Goal: Task Accomplishment & Management: Complete application form

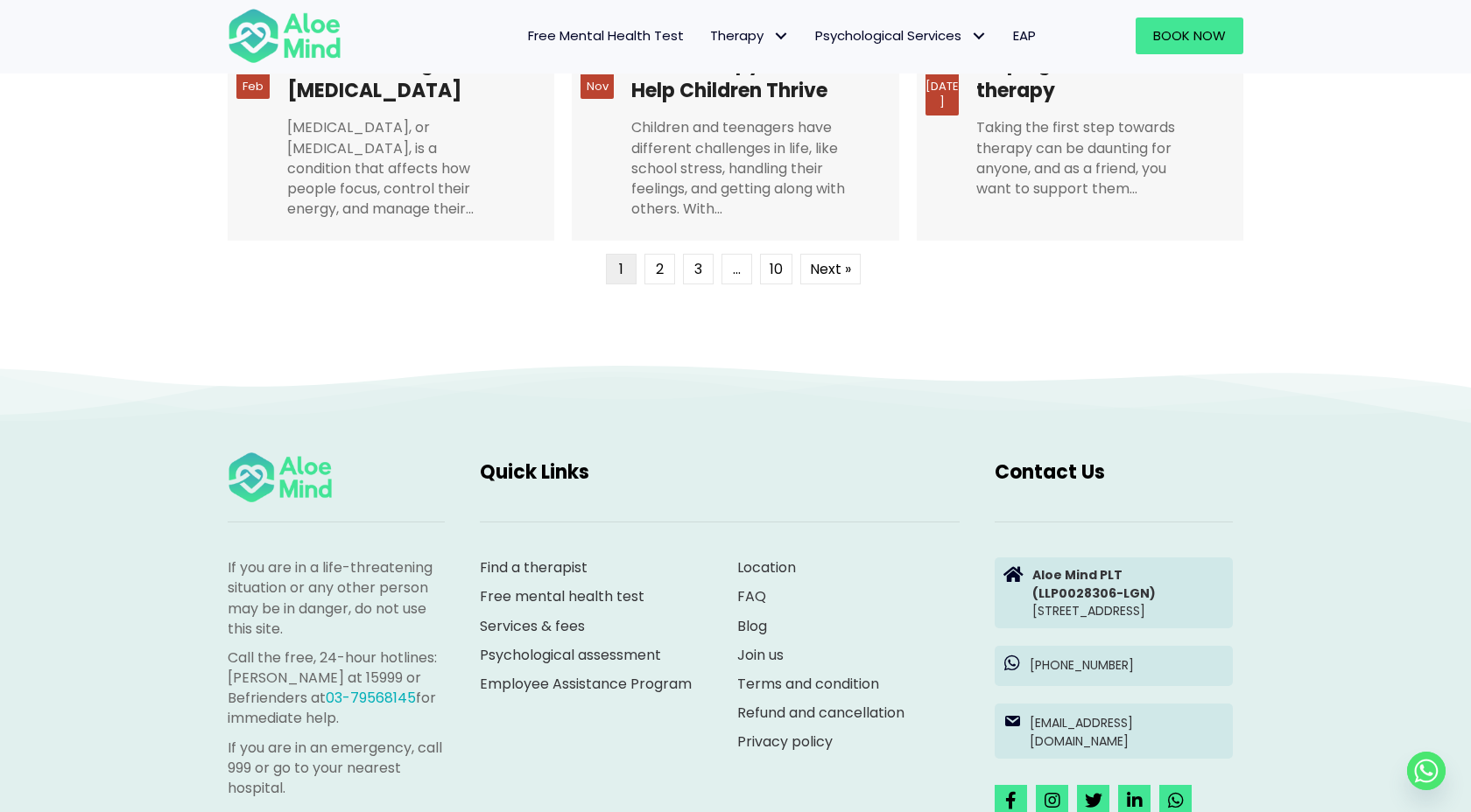
scroll to position [4828, 0]
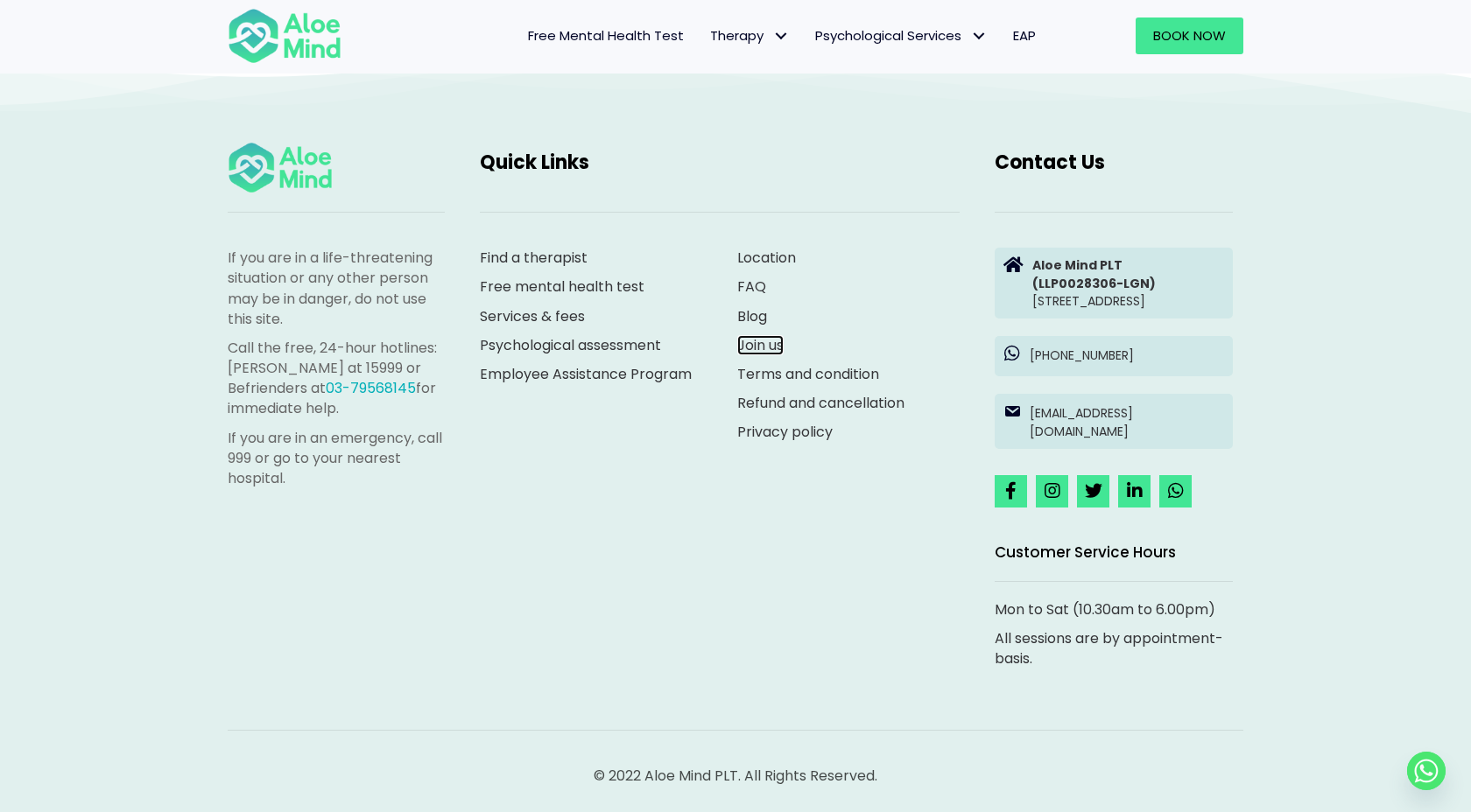
click at [770, 335] on link "Join us" at bounding box center [760, 345] width 47 height 20
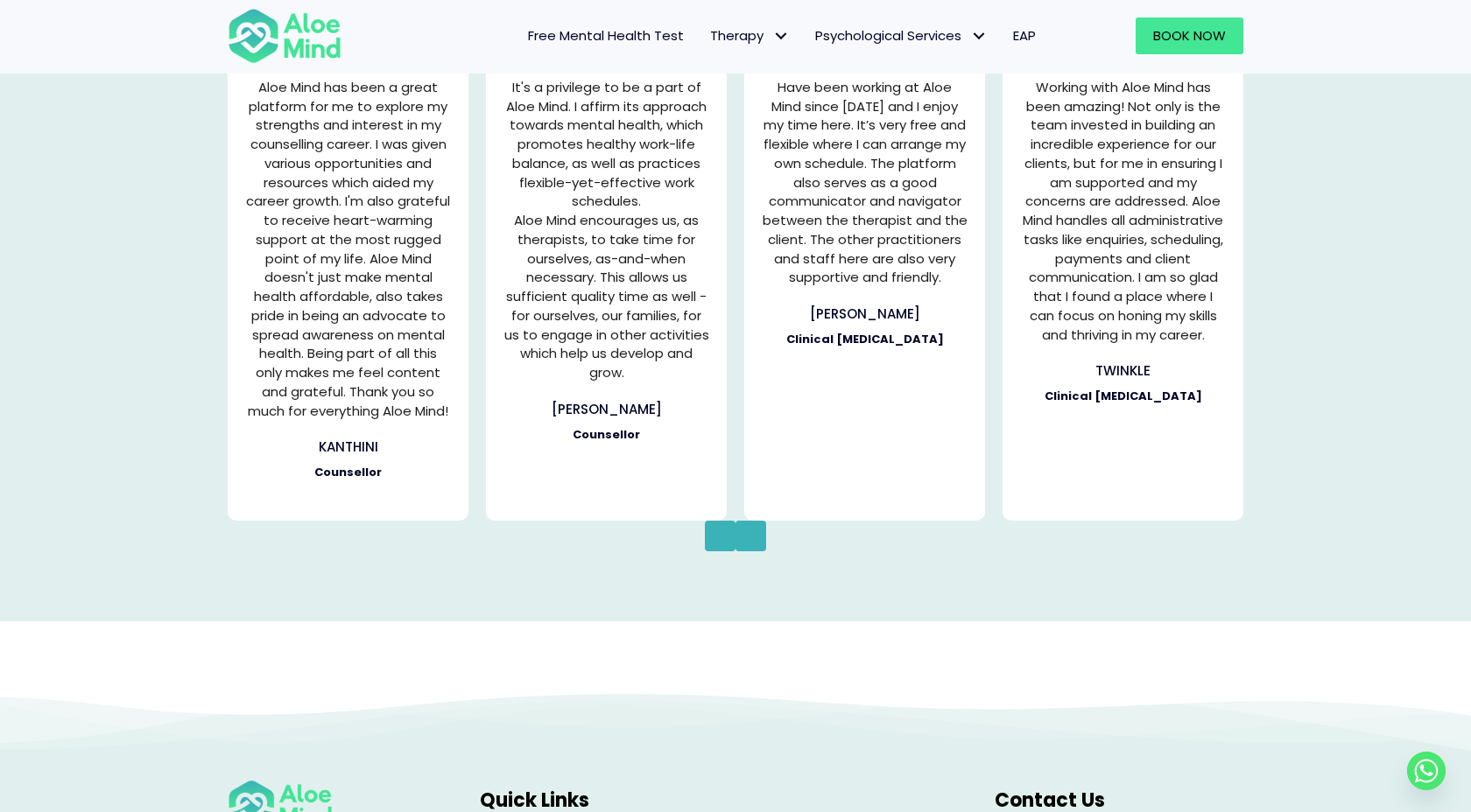
scroll to position [2538, 0]
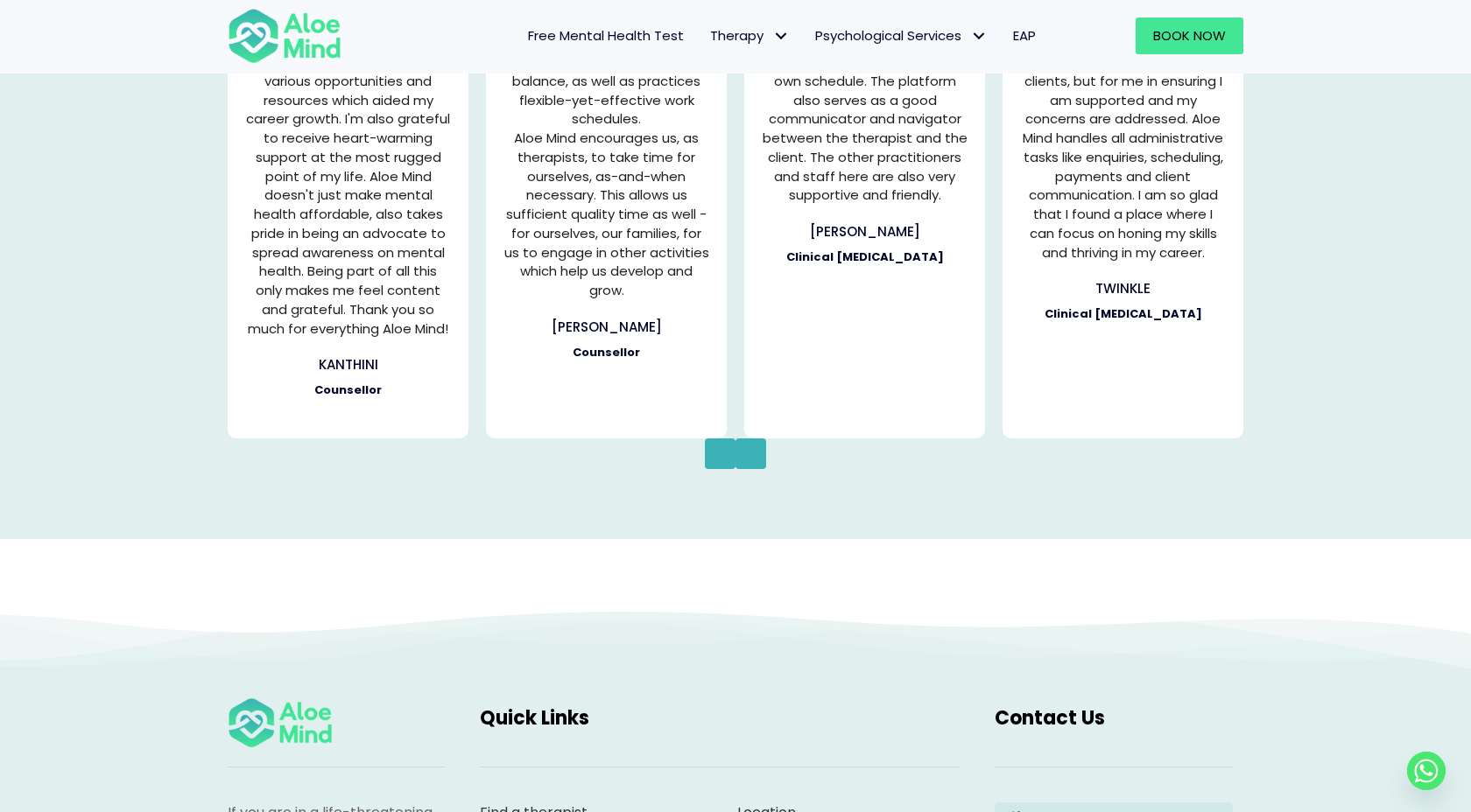
click at [753, 453] on icon "button" at bounding box center [750, 454] width 8 height 22
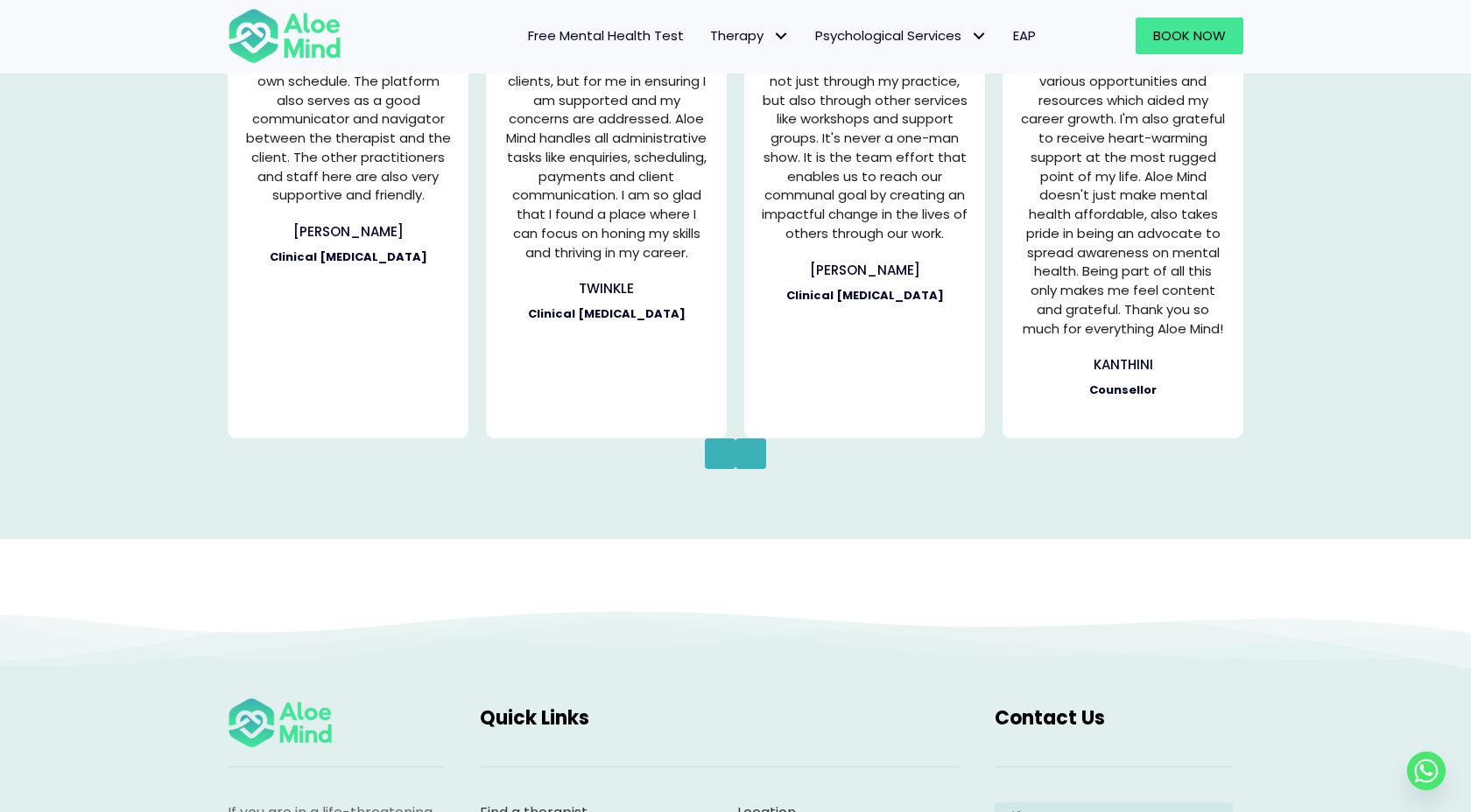
click at [753, 453] on icon "button" at bounding box center [750, 454] width 8 height 22
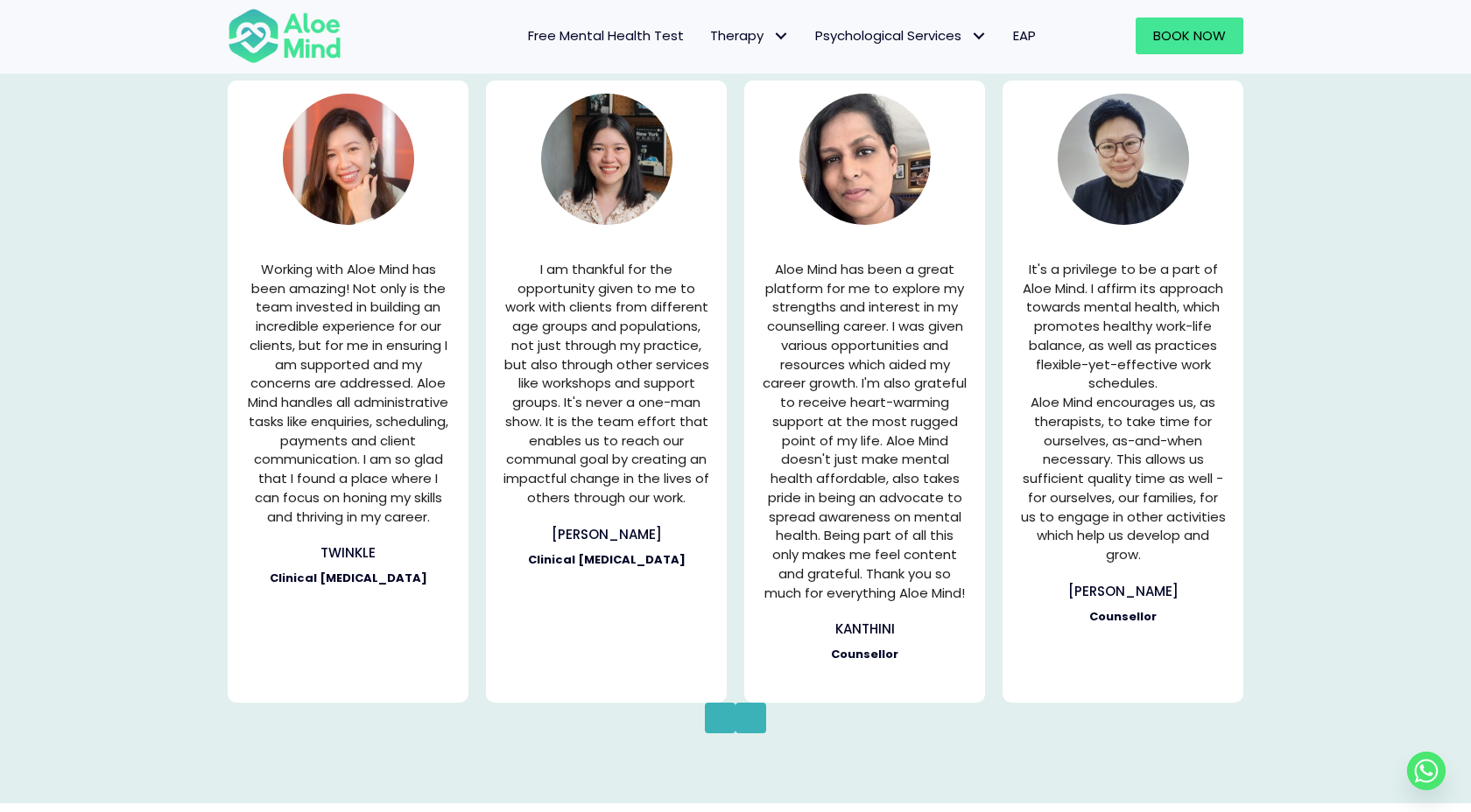
scroll to position [2274, 0]
click at [746, 703] on button "Next" at bounding box center [750, 716] width 31 height 31
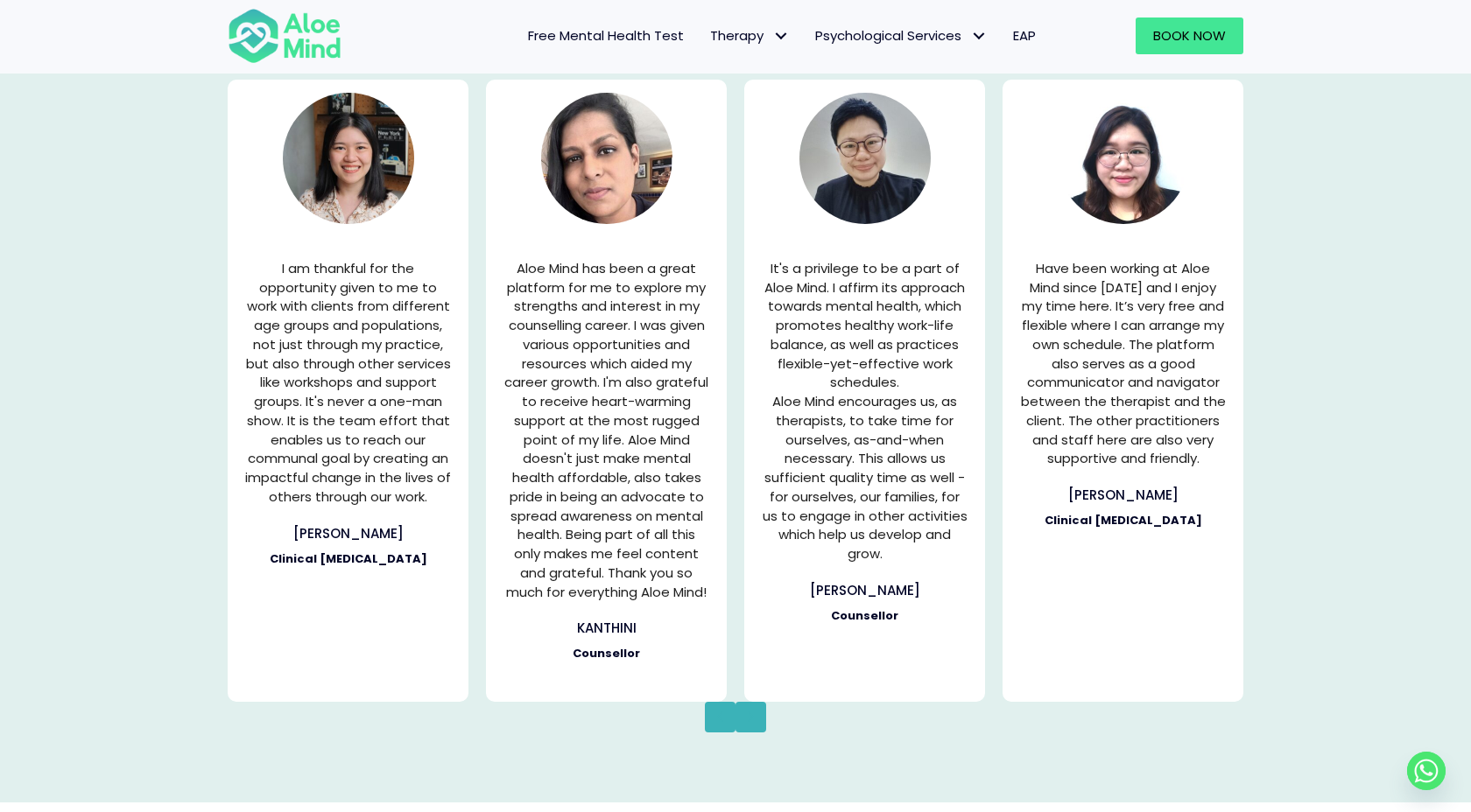
click at [746, 703] on button "Next" at bounding box center [750, 716] width 31 height 31
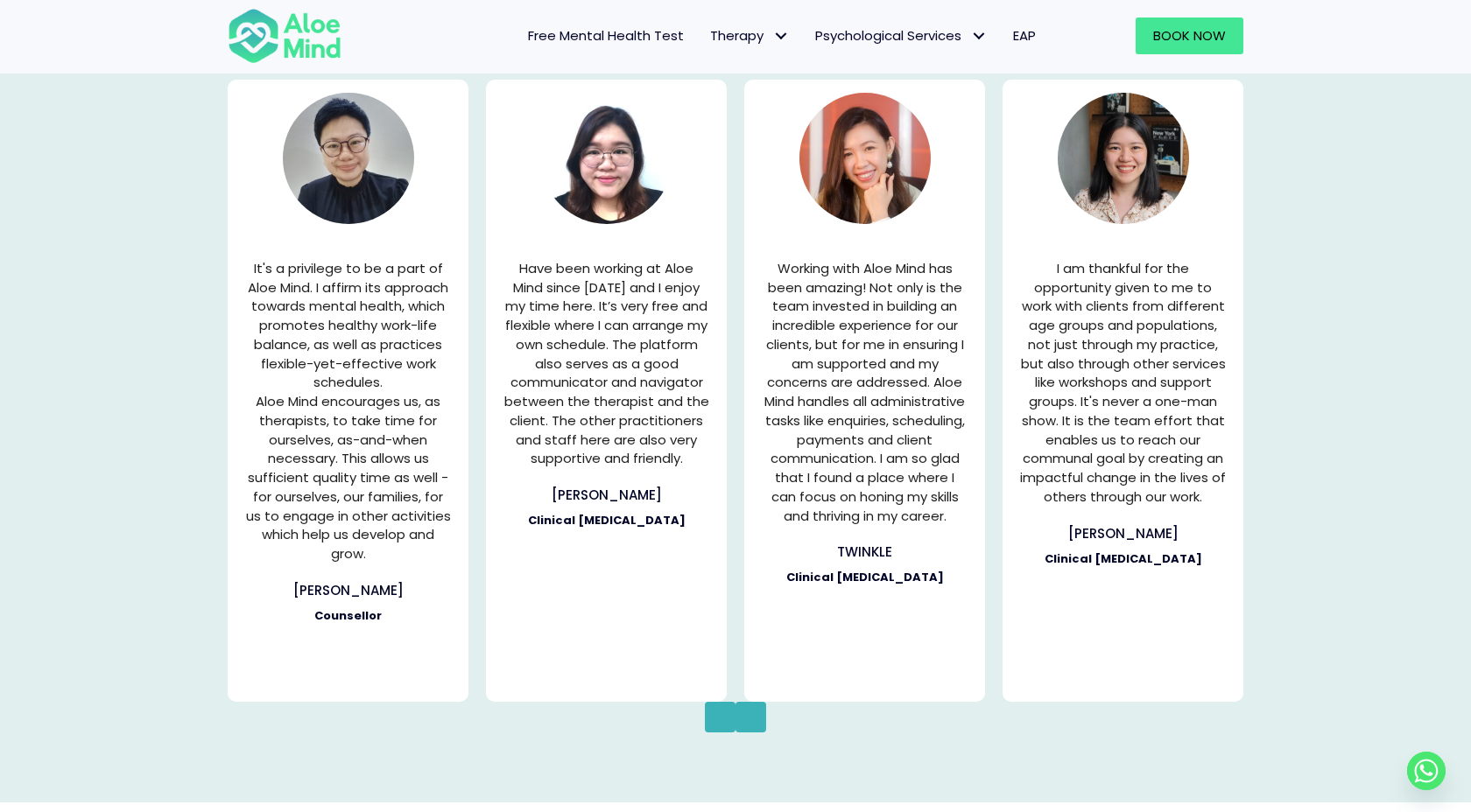
click at [746, 703] on button "Next" at bounding box center [750, 716] width 31 height 31
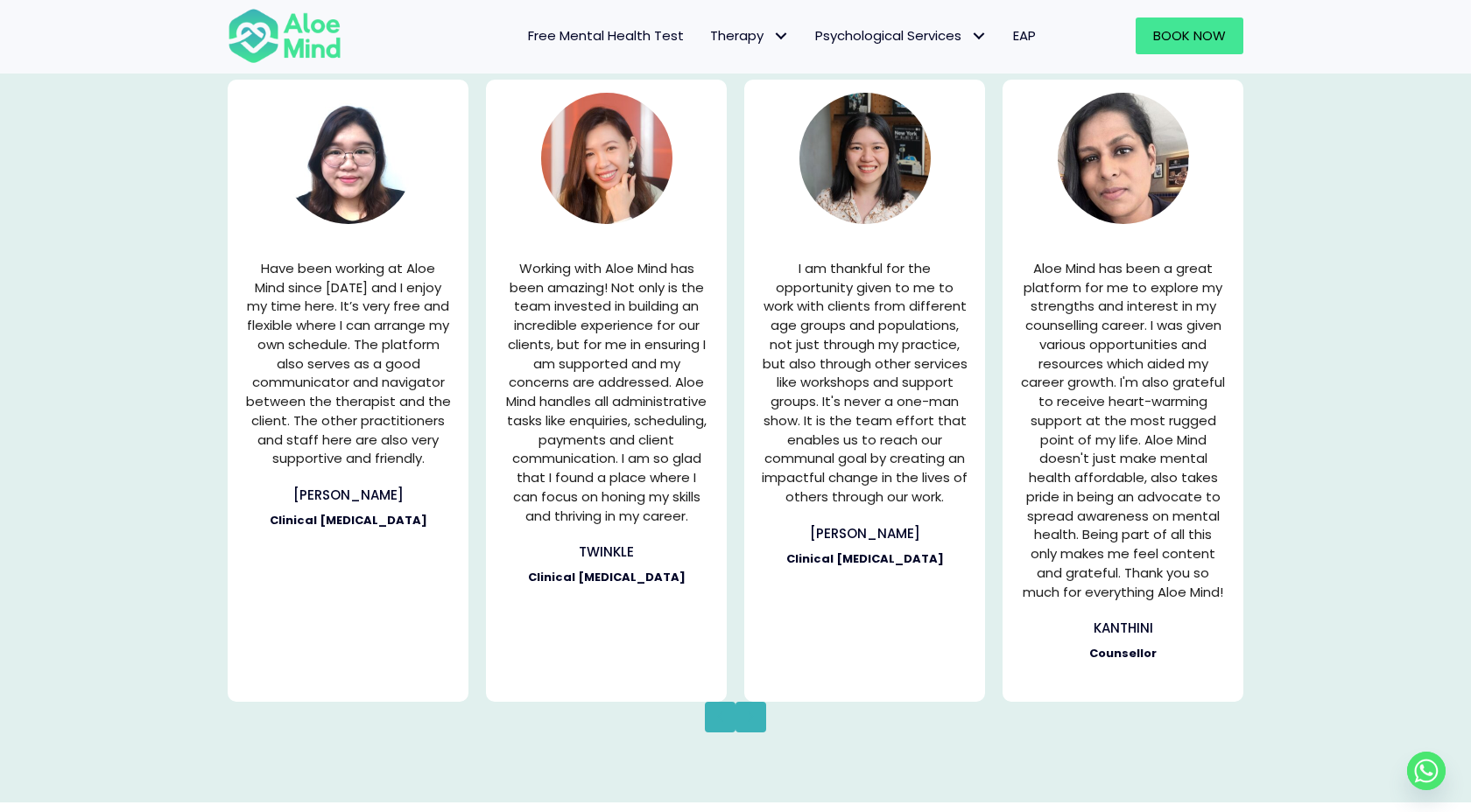
click at [746, 702] on button "Next" at bounding box center [750, 716] width 31 height 31
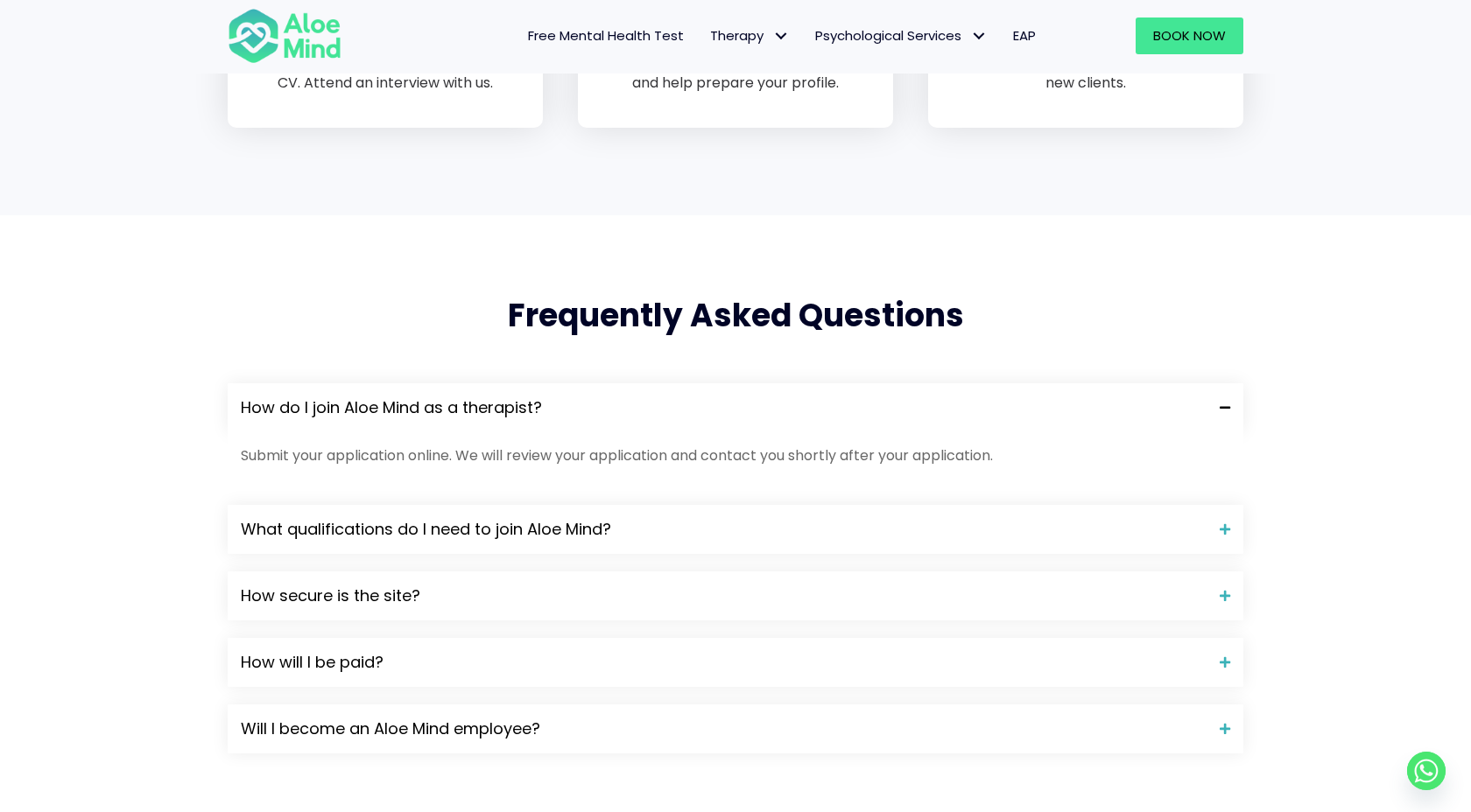
scroll to position [1306, 0]
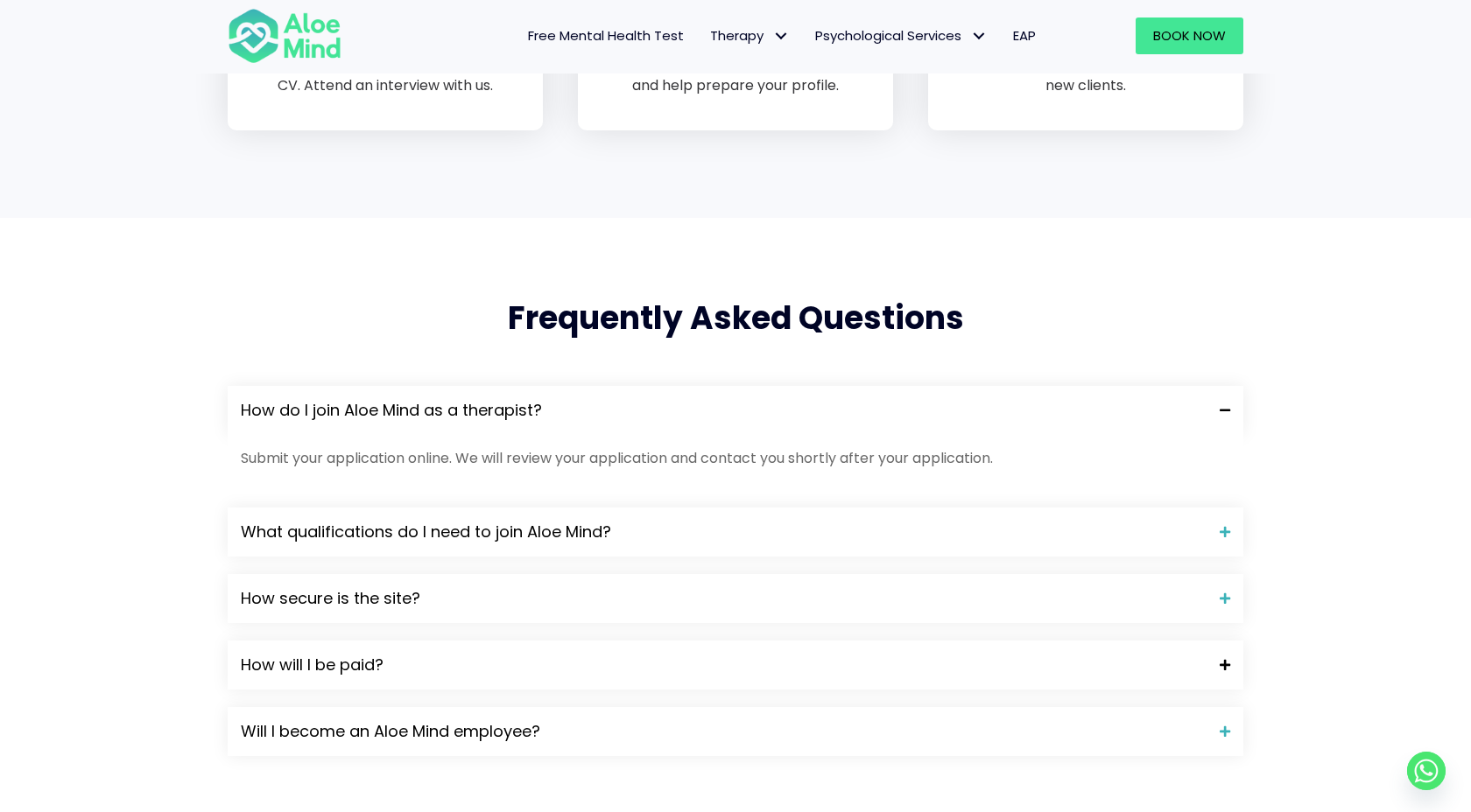
click at [615, 674] on span "How will I be paid?" at bounding box center [724, 665] width 965 height 23
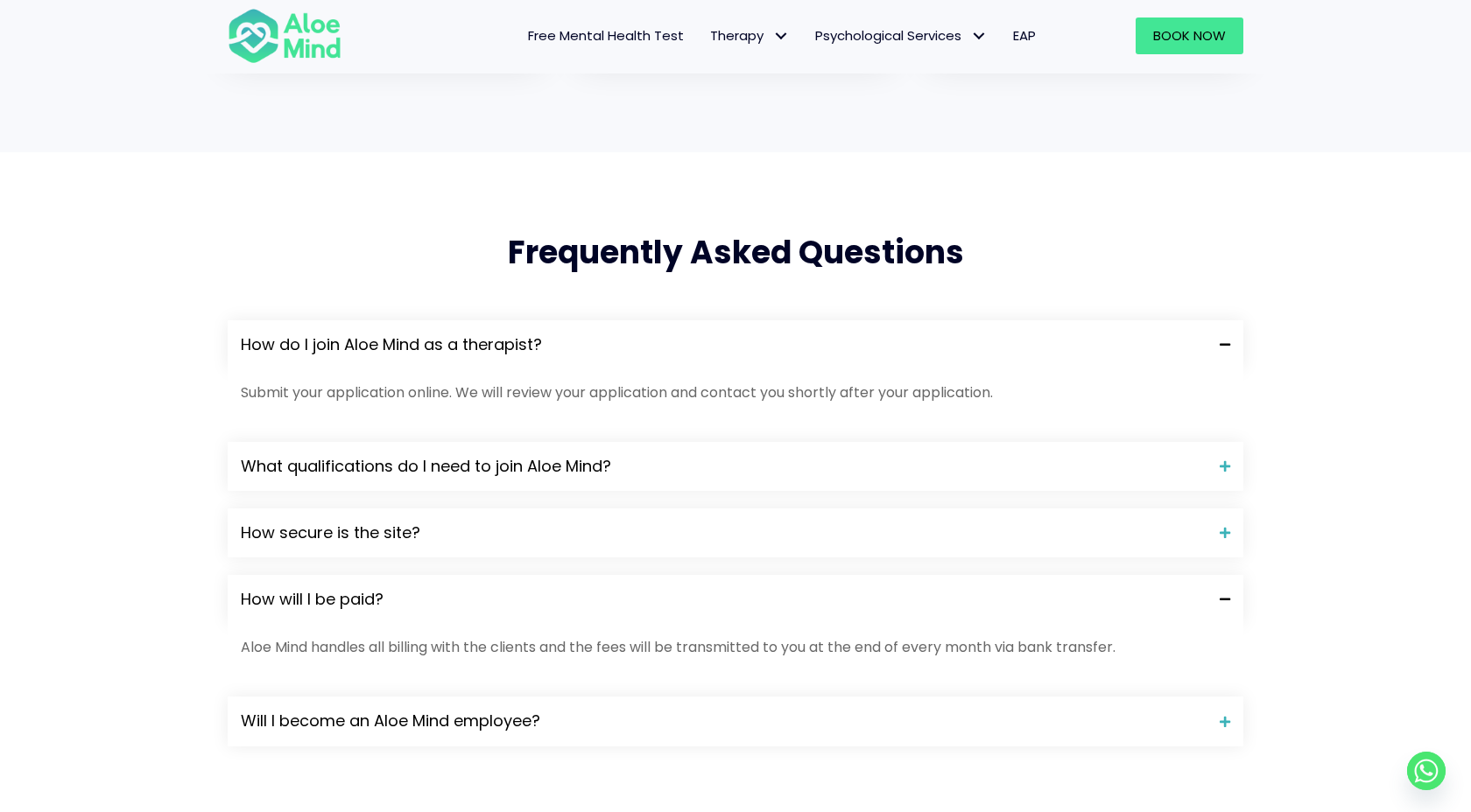
scroll to position [1447, 0]
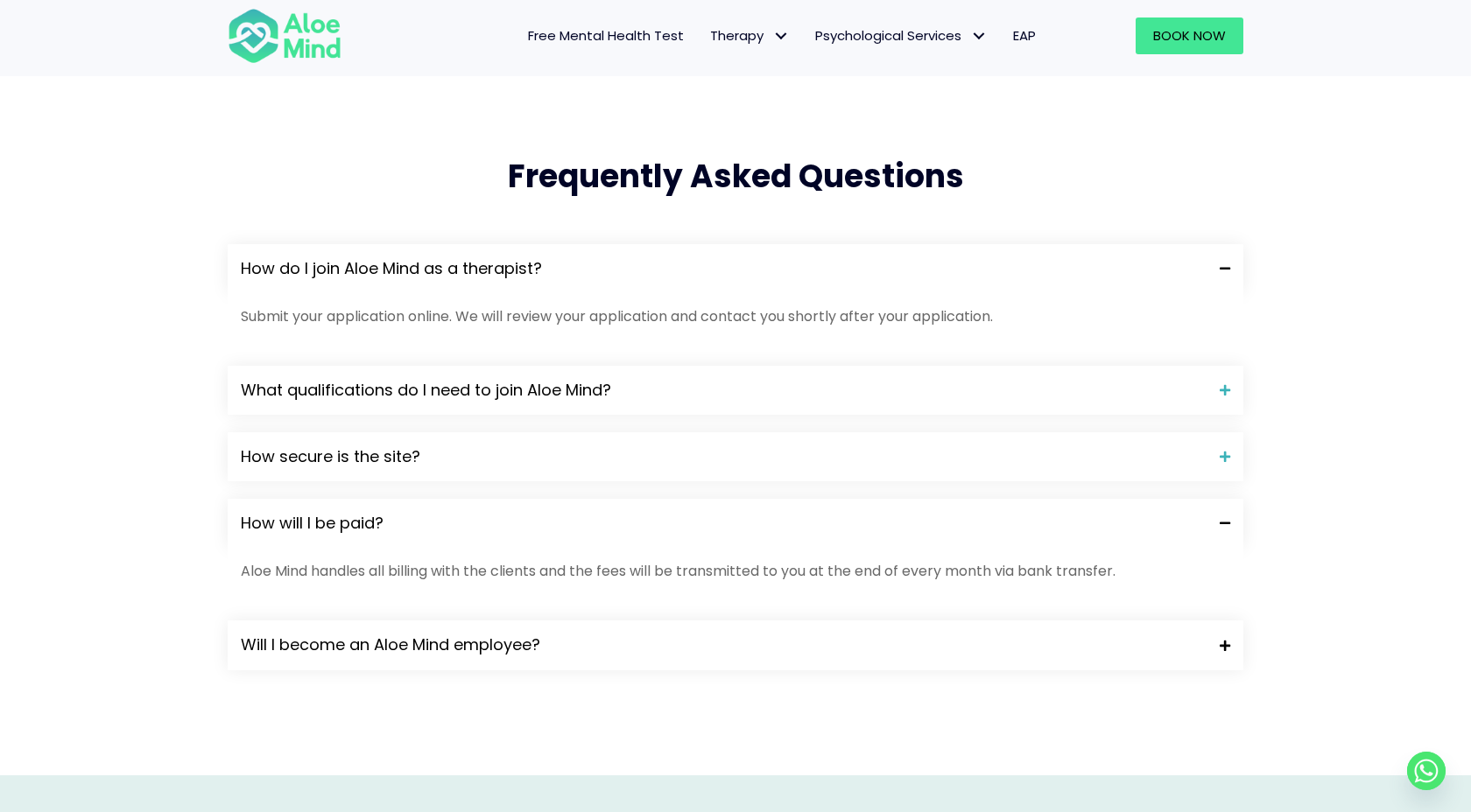
click at [619, 660] on div "Will I become an Aloe Mind employee?" at bounding box center [736, 645] width 1015 height 49
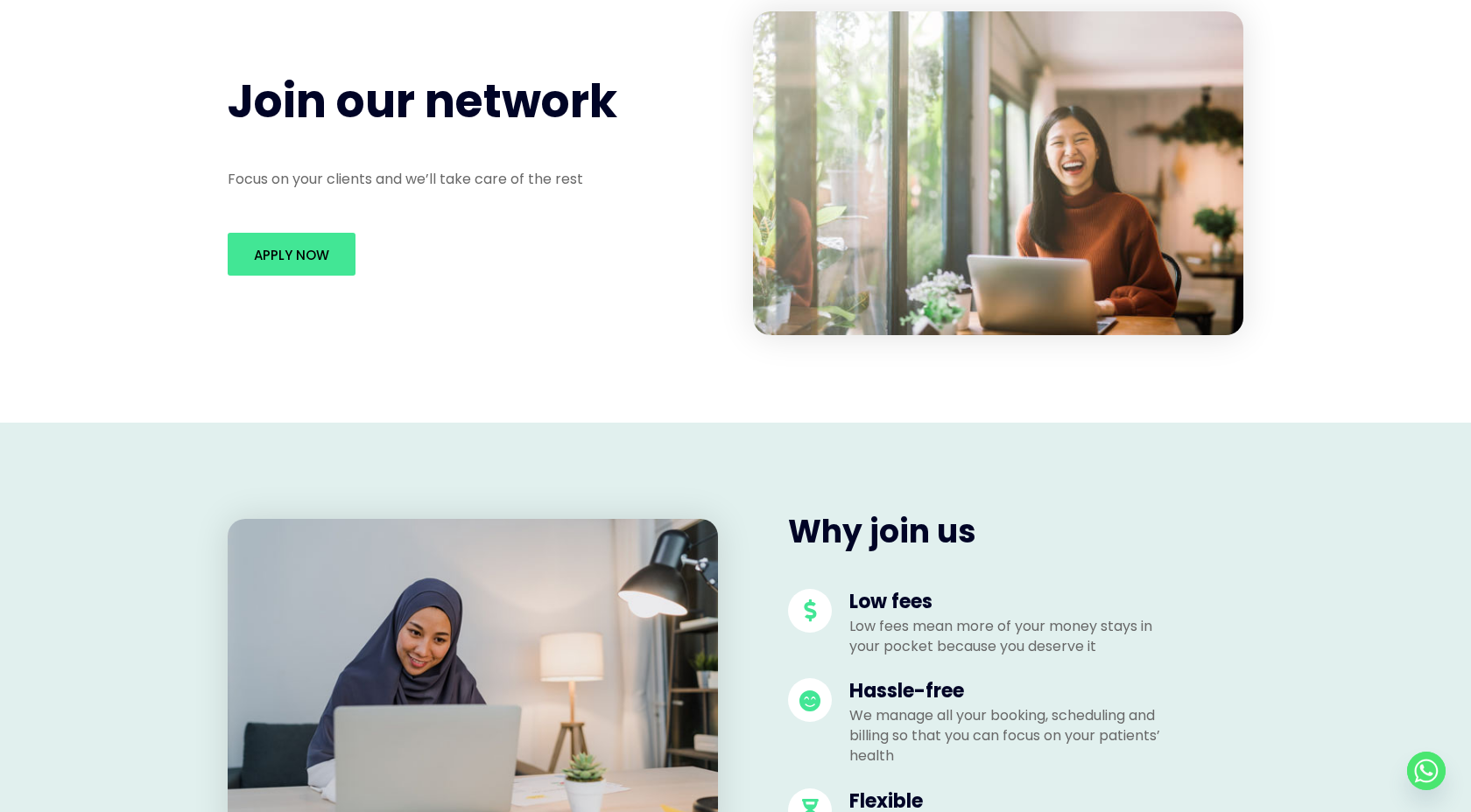
scroll to position [0, 0]
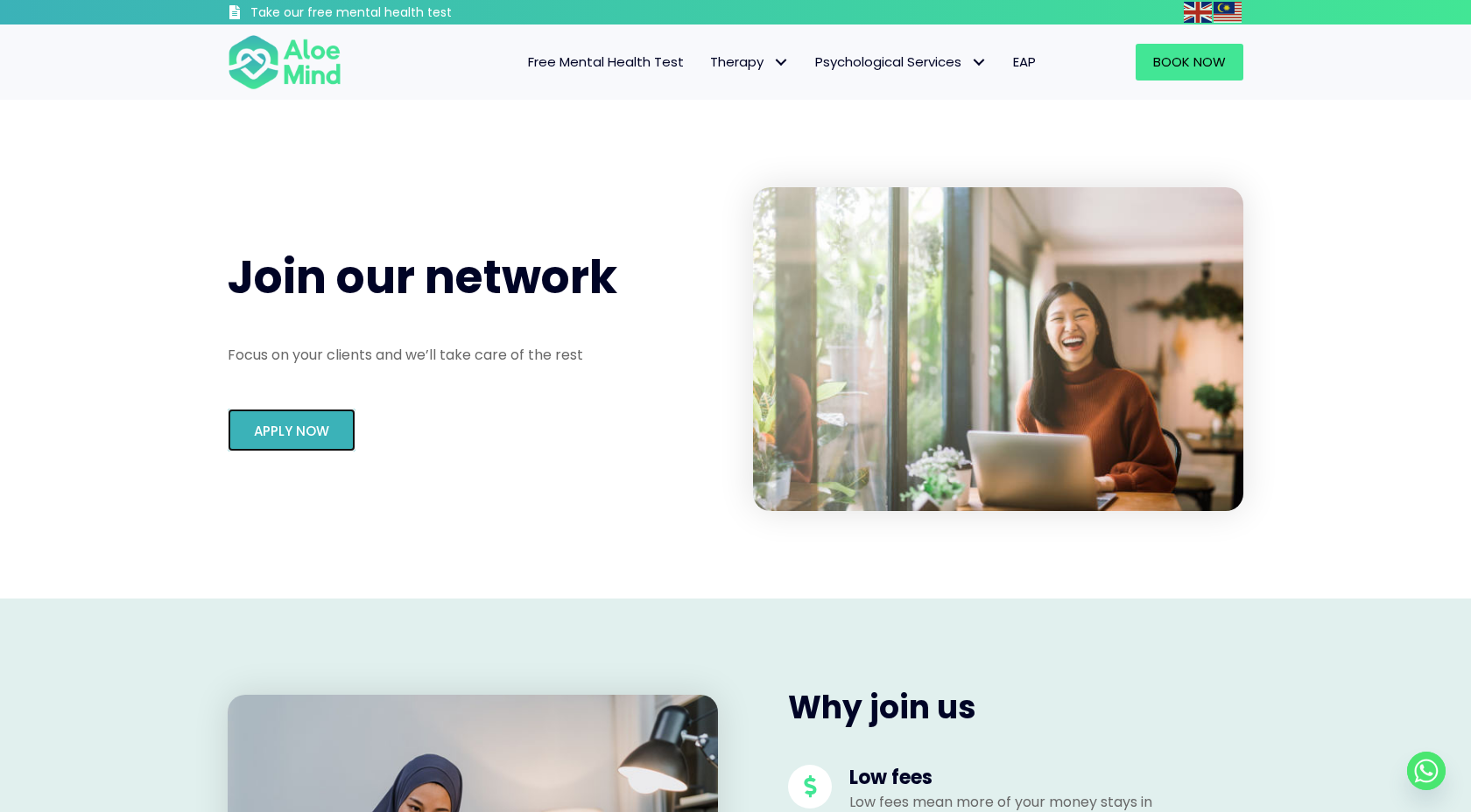
click at [297, 444] on link "Apply Now" at bounding box center [292, 430] width 127 height 43
